Goal: Check status

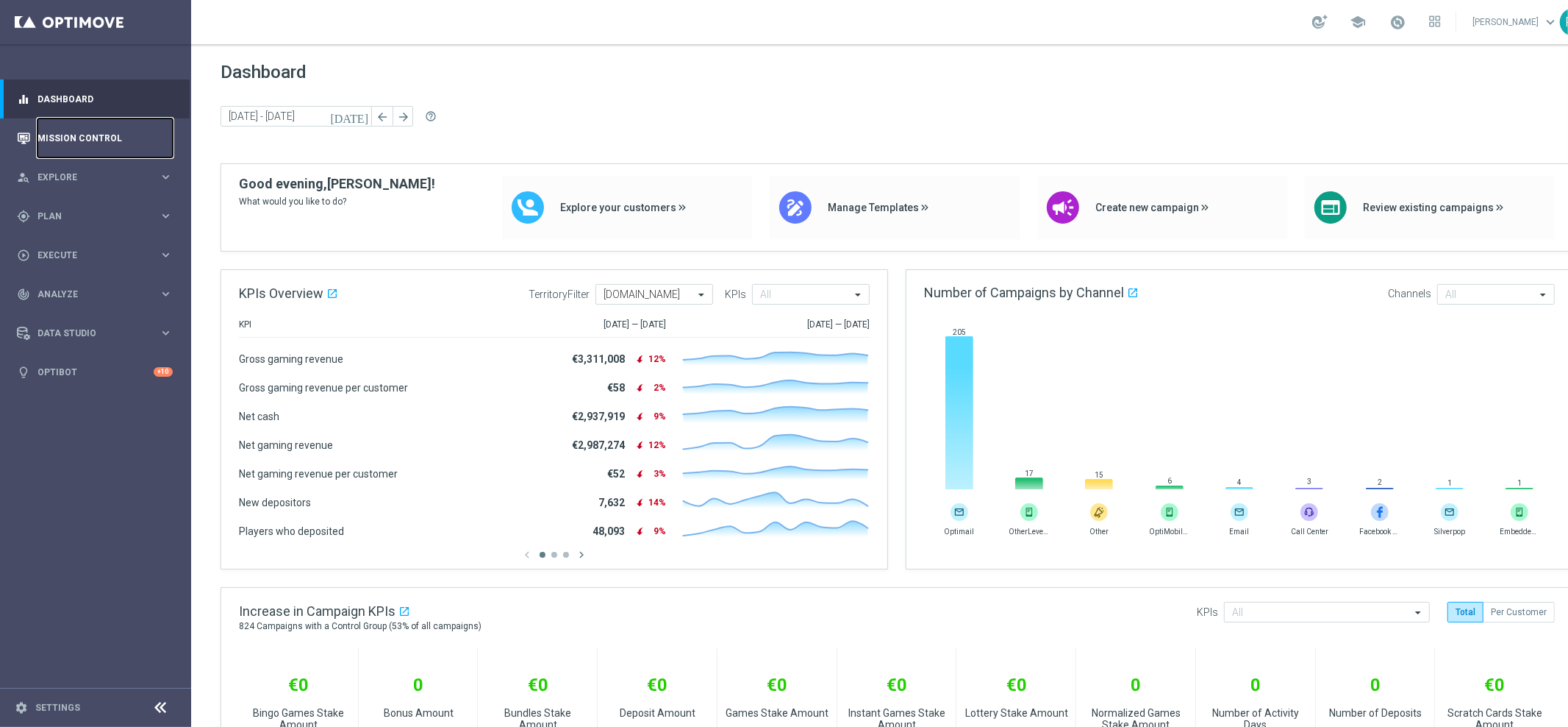
click at [106, 152] on link "Mission Control" at bounding box center [105, 138] width 135 height 39
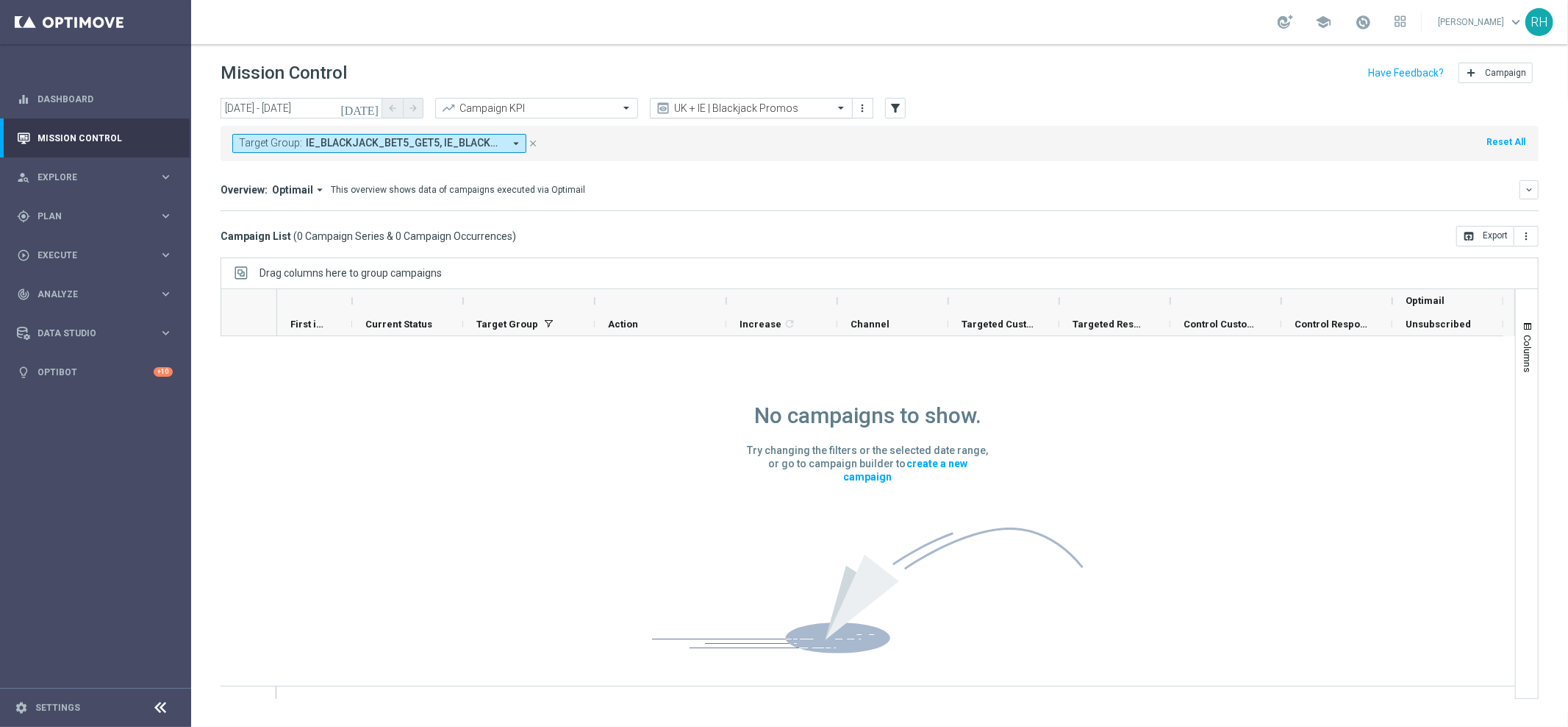
click at [766, 115] on div "UK + IE | Blackjack Promos" at bounding box center [751, 108] width 203 height 21
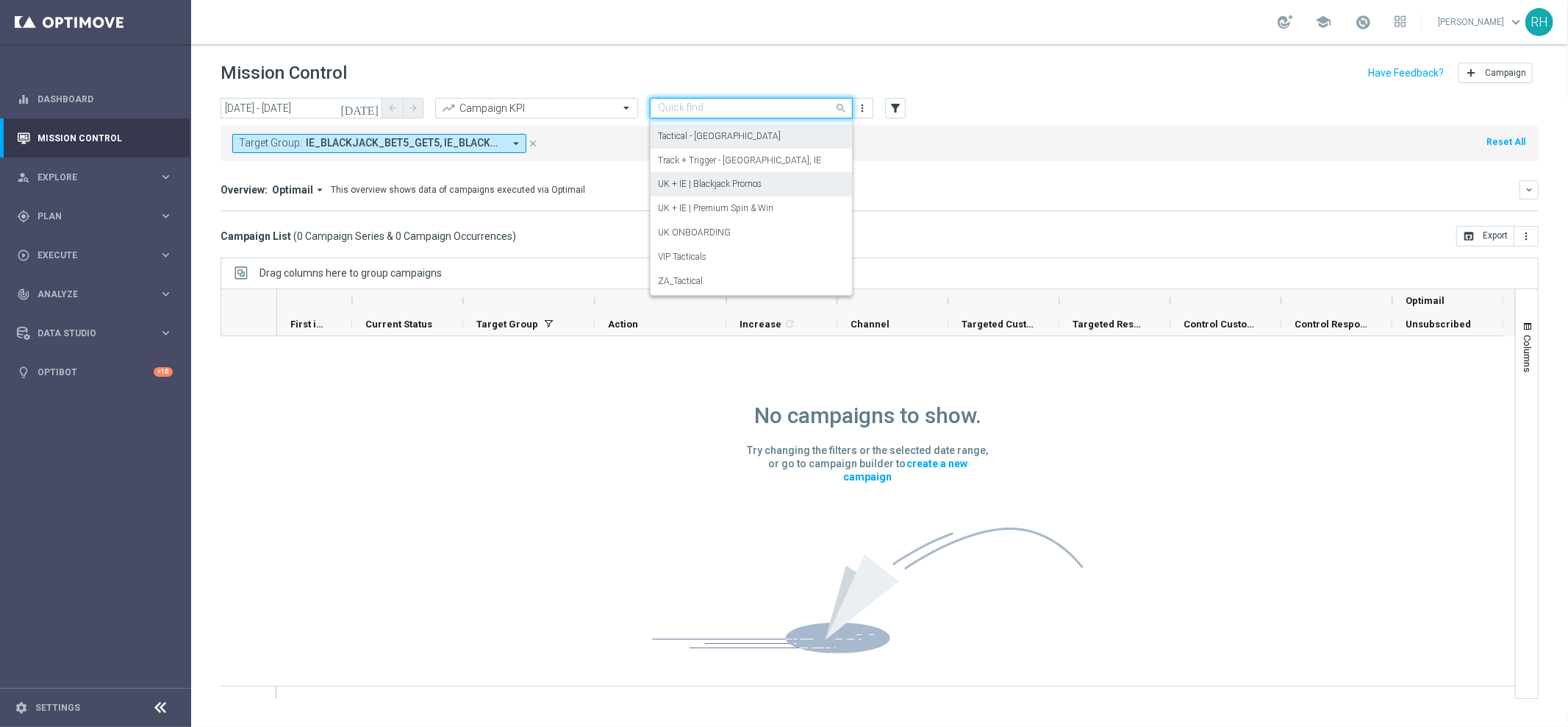
click at [767, 125] on div "Tactical - [GEOGRAPHIC_DATA]" at bounding box center [751, 136] width 187 height 25
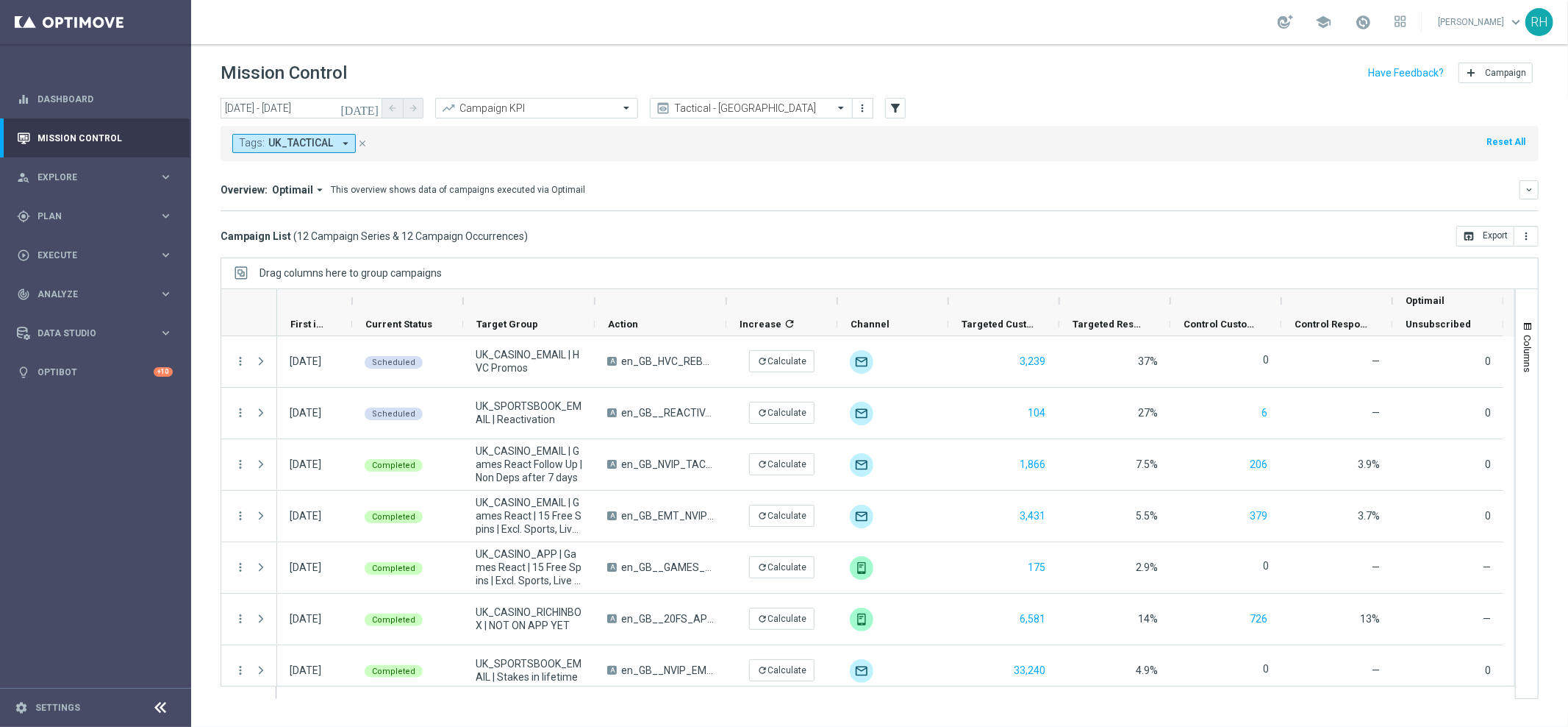
click at [379, 106] on icon "[DATE]" at bounding box center [360, 108] width 40 height 13
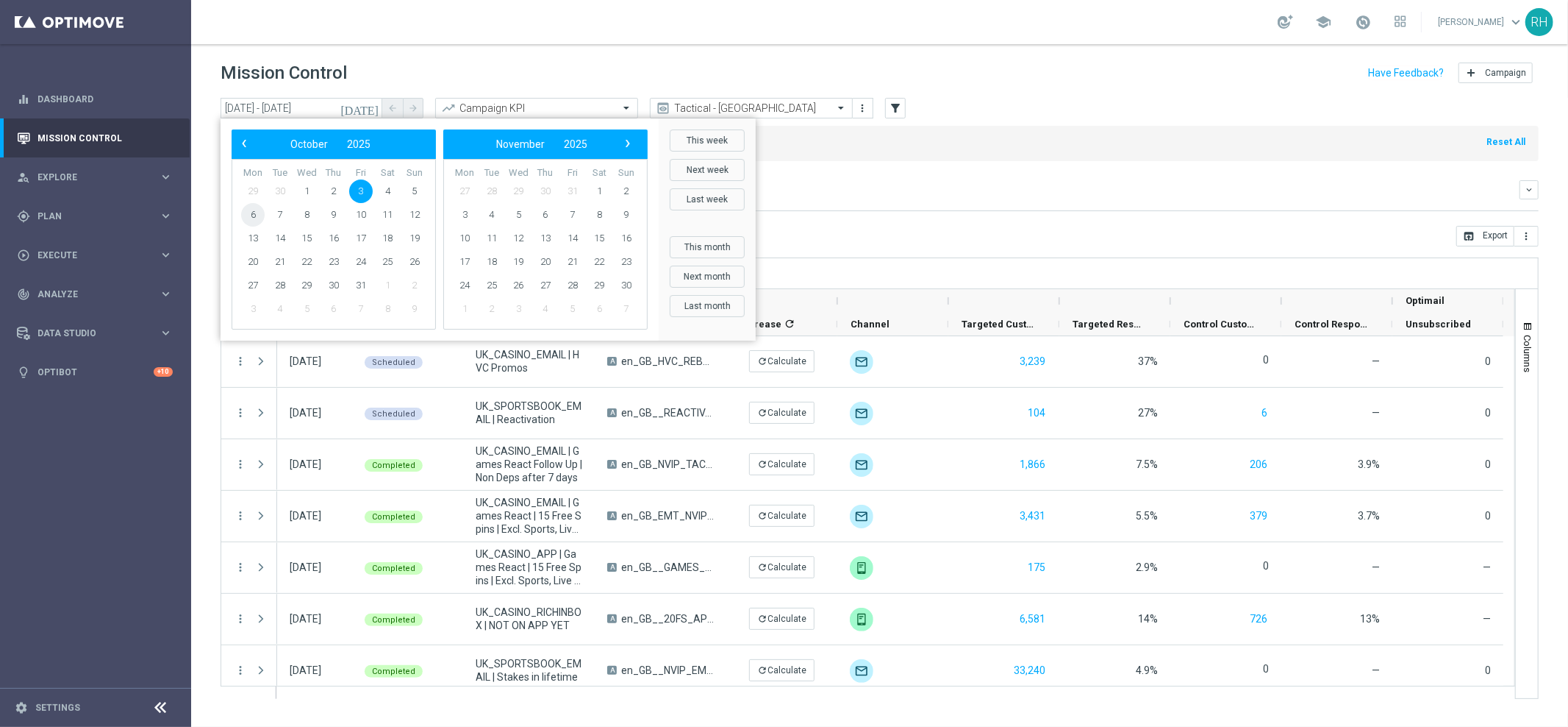
click at [261, 216] on span "6" at bounding box center [252, 215] width 24 height 24
click at [259, 223] on span "6" at bounding box center [252, 215] width 24 height 24
type input "[DATE] - [DATE]"
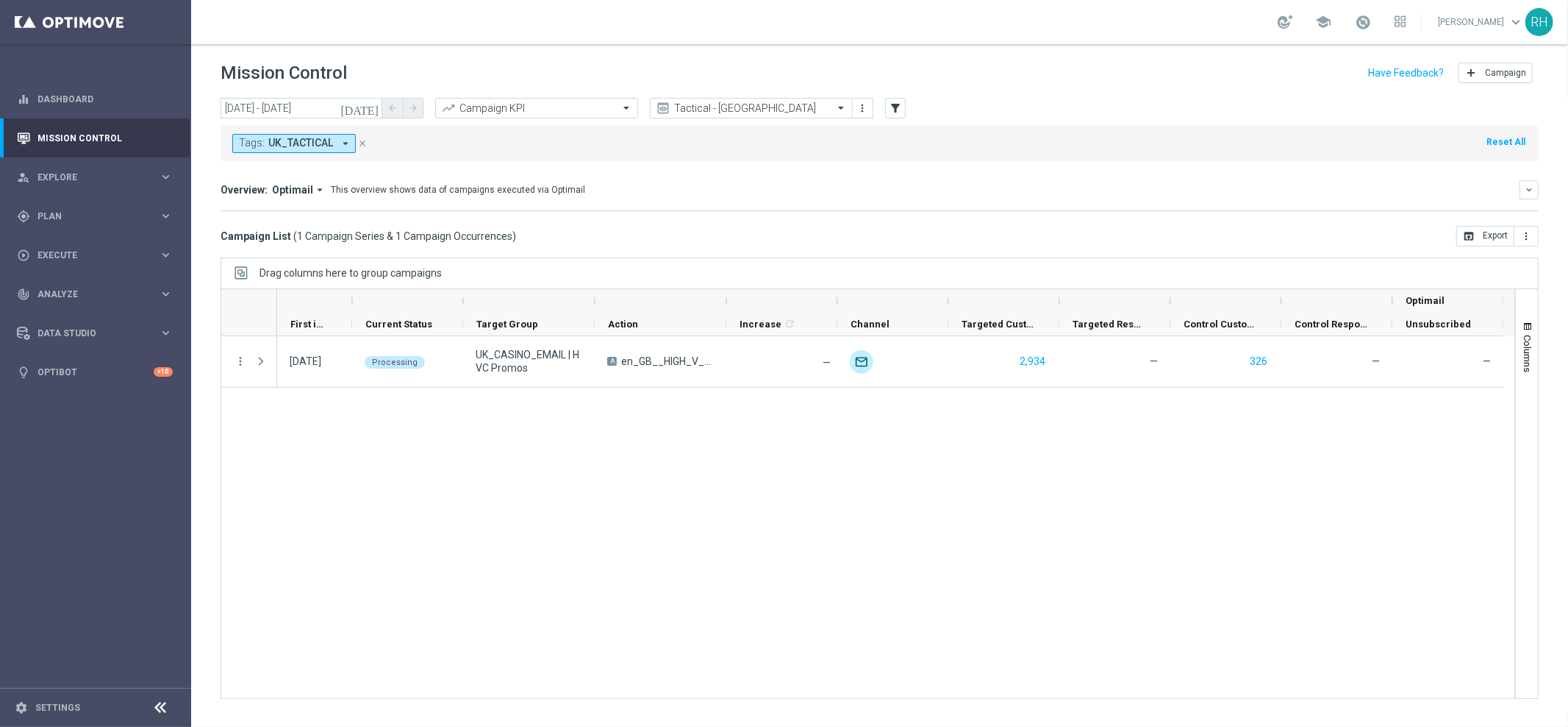
click at [653, 447] on div "[DATE] Processing UK_CASINO_EMAIL | HVC Promos A en_GB__HIGH_V_GGAMES_STAKE_GET…" at bounding box center [896, 518] width 1238 height 362
click at [654, 451] on div "[DATE] Processing UK_CASINO_EMAIL | HVC Promos A en_GB__HIGH_V_GGAMES_STAKE_GET…" at bounding box center [896, 518] width 1238 height 362
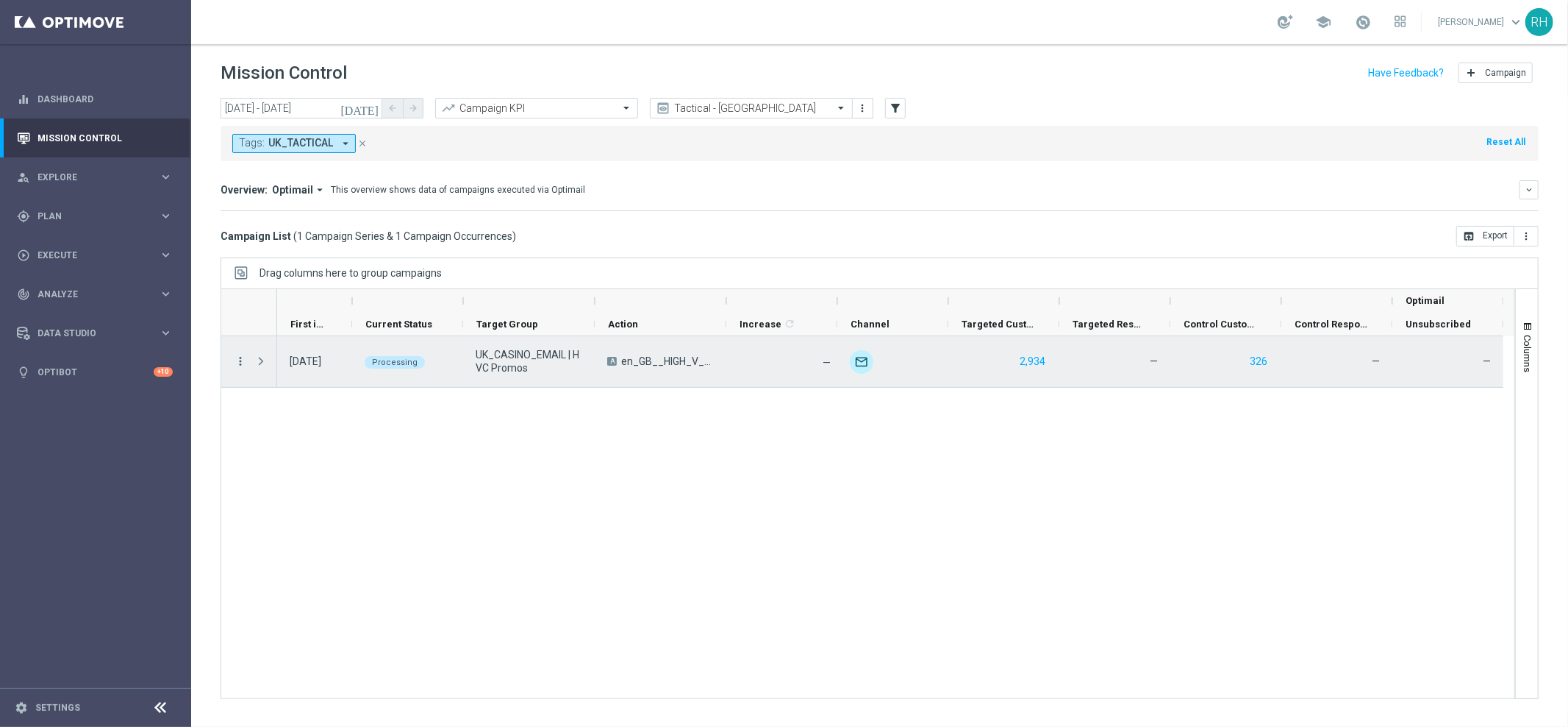
click at [240, 365] on icon "more_vert" at bounding box center [240, 360] width 13 height 13
click at [252, 369] on div "list" at bounding box center [258, 371] width 22 height 10
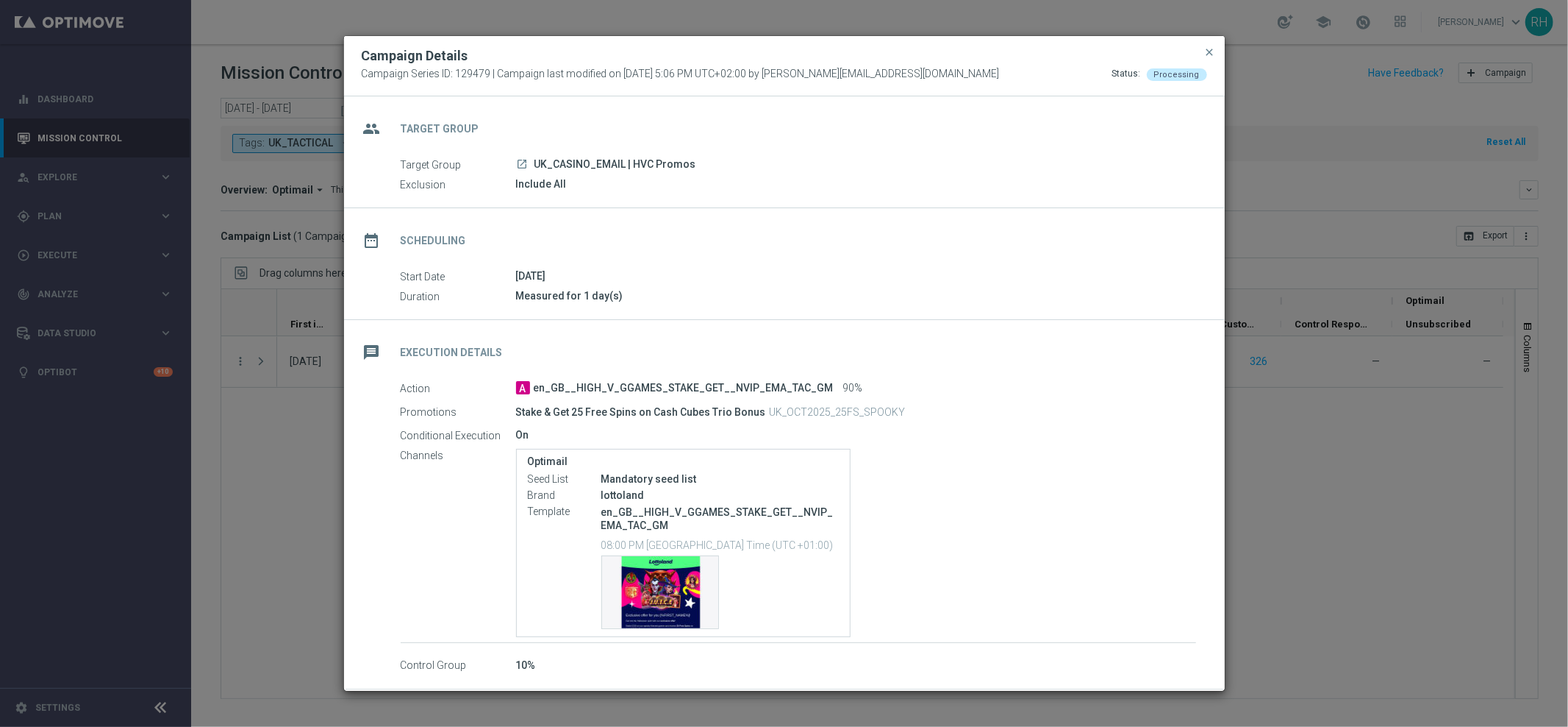
click at [913, 474] on div "Optimail Seed List Mandatory seed list Brand lottoland Template en_GB__HIGH_V_G…" at bounding box center [857, 543] width 680 height 189
click at [661, 607] on div "Template preview" at bounding box center [660, 592] width 116 height 72
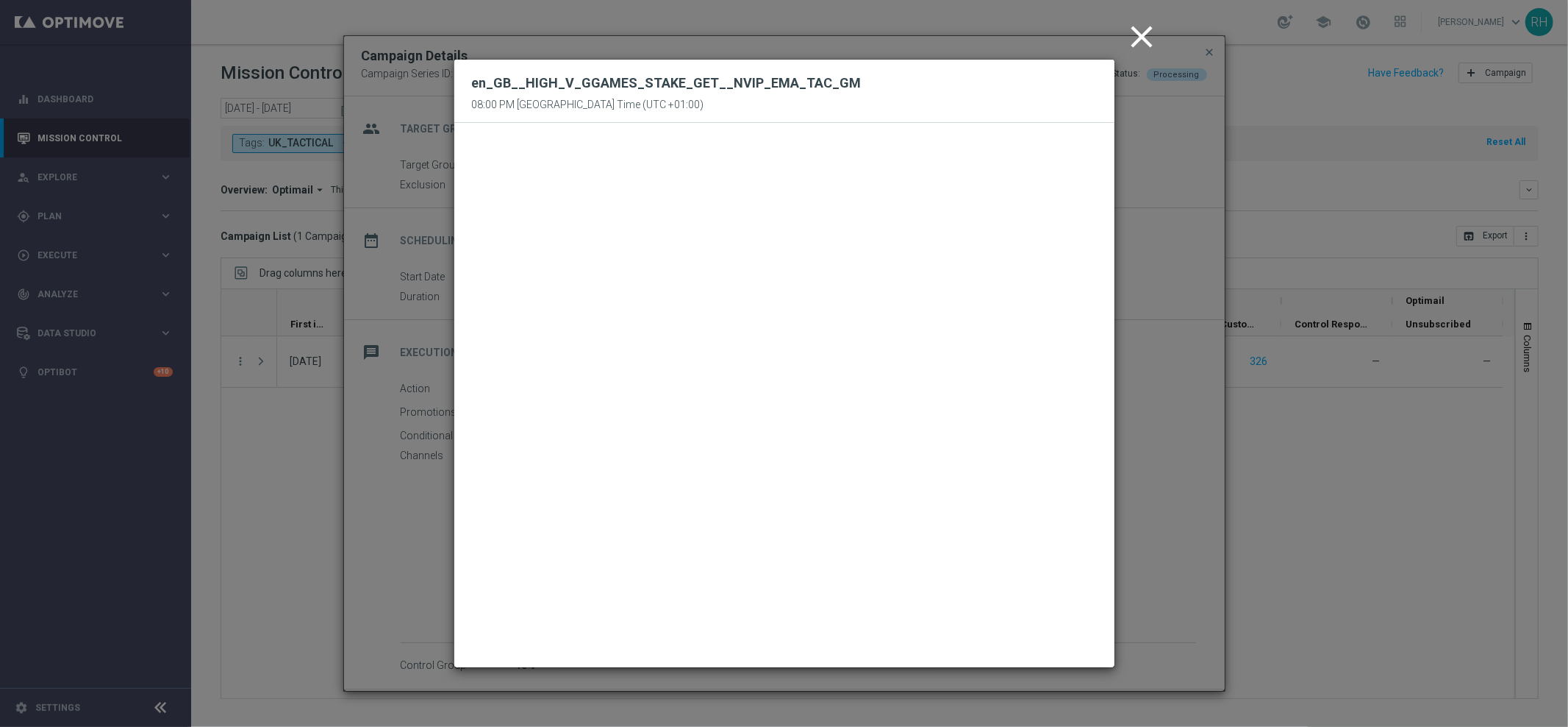
click at [1139, 28] on icon "close" at bounding box center [1142, 37] width 37 height 37
